Goal: Find specific page/section

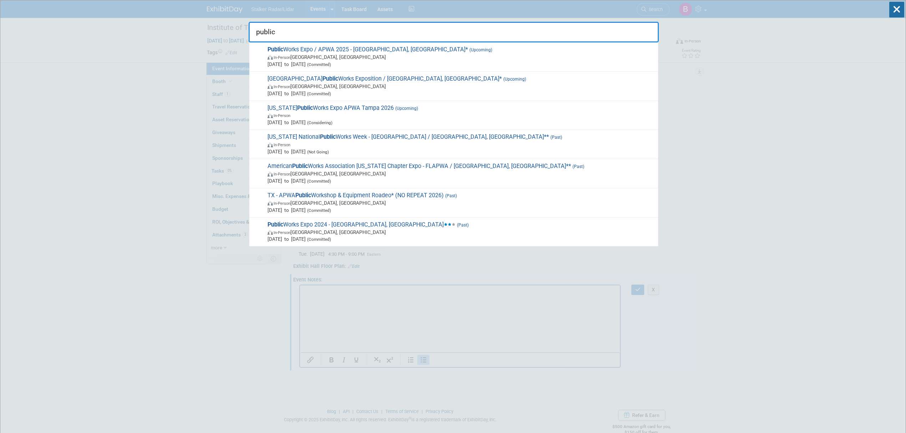
select select "National"
select select "Street Dynamics | Stalker Radar"
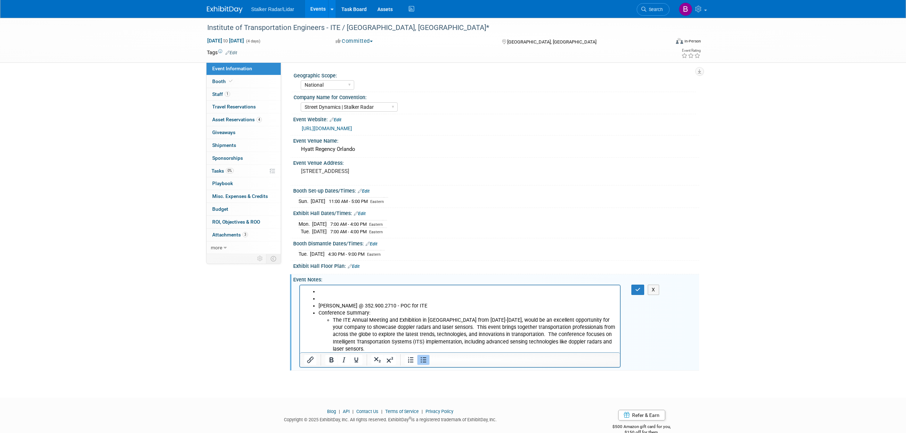
click at [314, 6] on link "Events" at bounding box center [318, 9] width 26 height 18
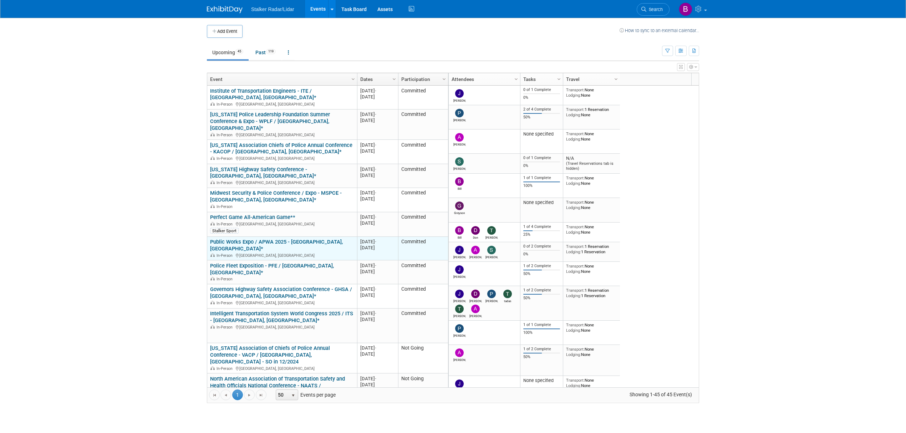
click at [266, 252] on div "In-Person [GEOGRAPHIC_DATA], [GEOGRAPHIC_DATA]" at bounding box center [282, 255] width 144 height 6
click at [273, 239] on link "Public Works Expo / APWA 2025 - [GEOGRAPHIC_DATA], [GEOGRAPHIC_DATA]*" at bounding box center [276, 245] width 133 height 13
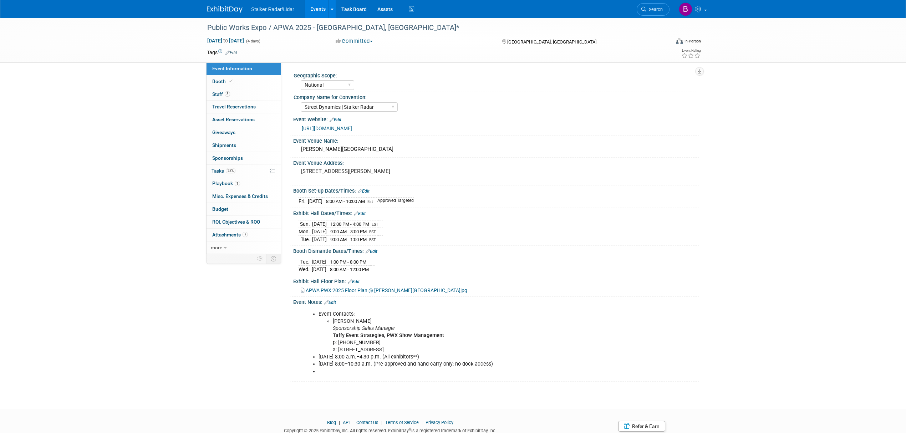
select select "National"
select select "Street Dynamics | Stalker Radar"
click at [241, 95] on link "3 Staff 3" at bounding box center [244, 94] width 74 height 12
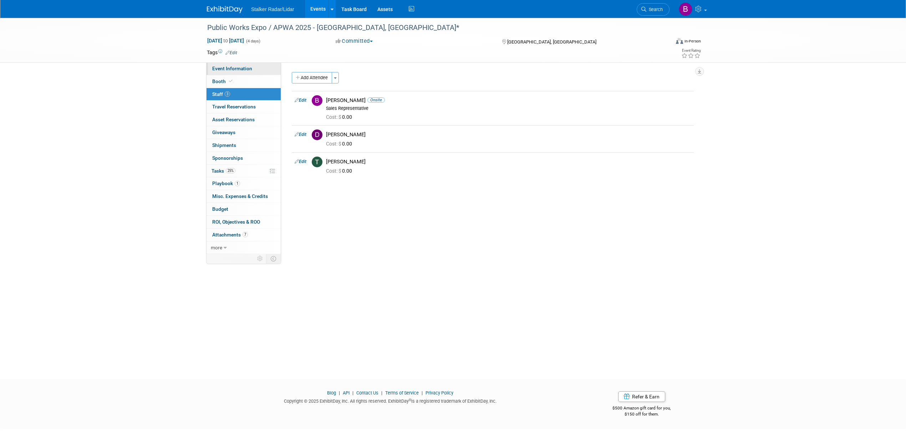
click at [229, 73] on link "Event Information" at bounding box center [244, 68] width 74 height 12
select select "National"
select select "Street Dynamics | Stalker Radar"
